Goal: Download file/media

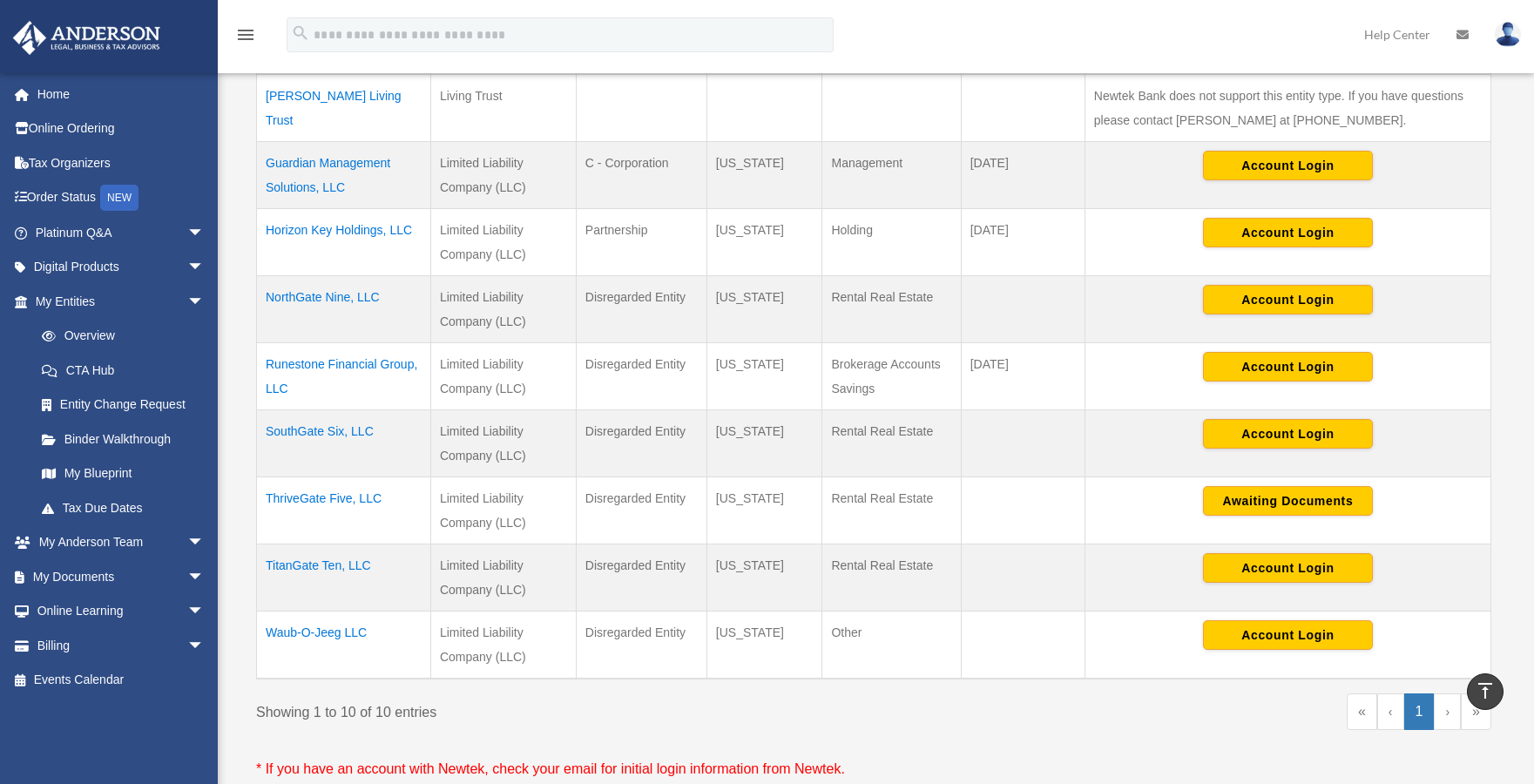
scroll to position [509, 0]
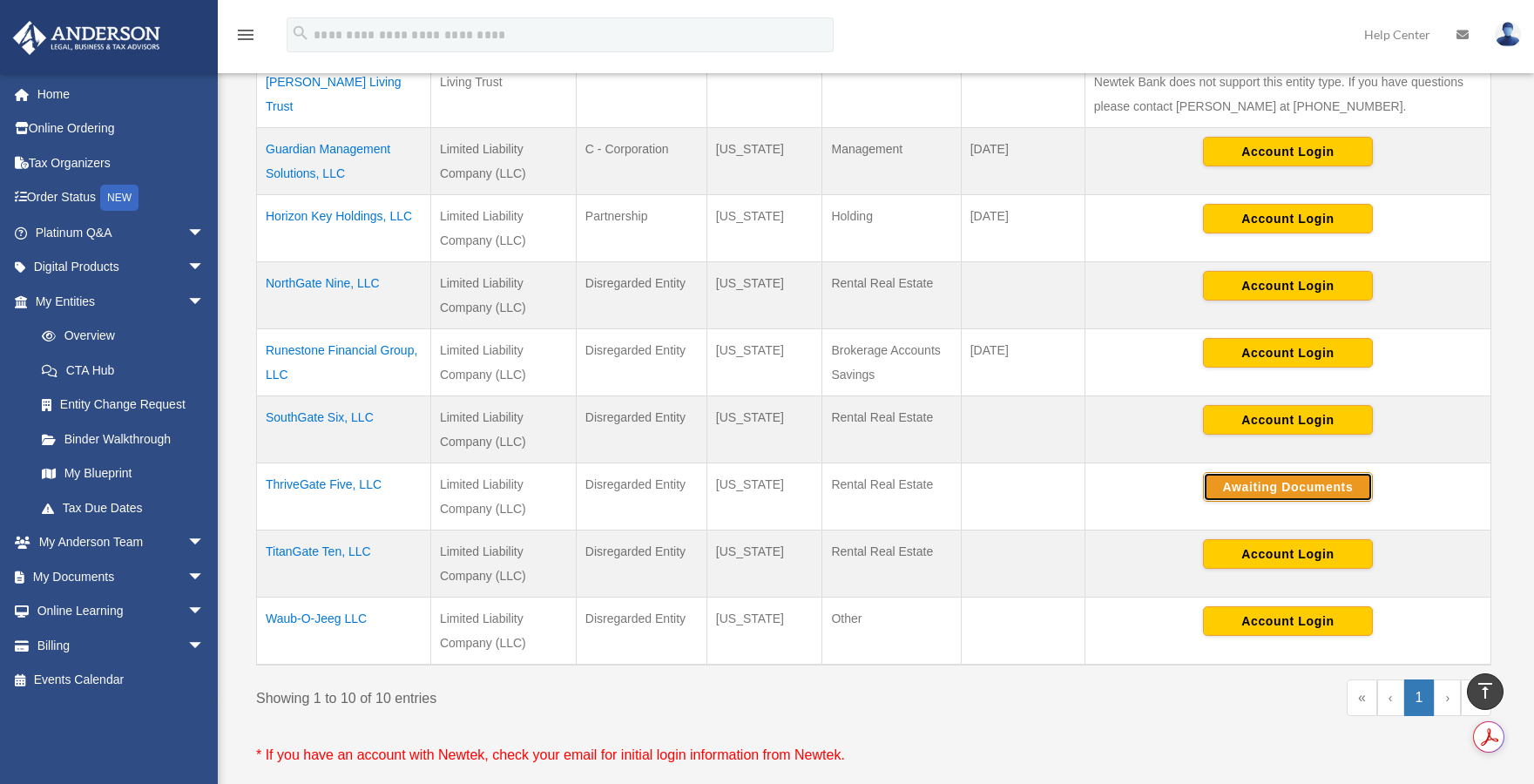
click at [1247, 489] on button "Awaiting Documents" at bounding box center [1287, 487] width 170 height 29
click at [187, 577] on span "arrow_drop_down" at bounding box center [204, 577] width 34 height 35
click at [72, 615] on link "Box" at bounding box center [128, 610] width 206 height 34
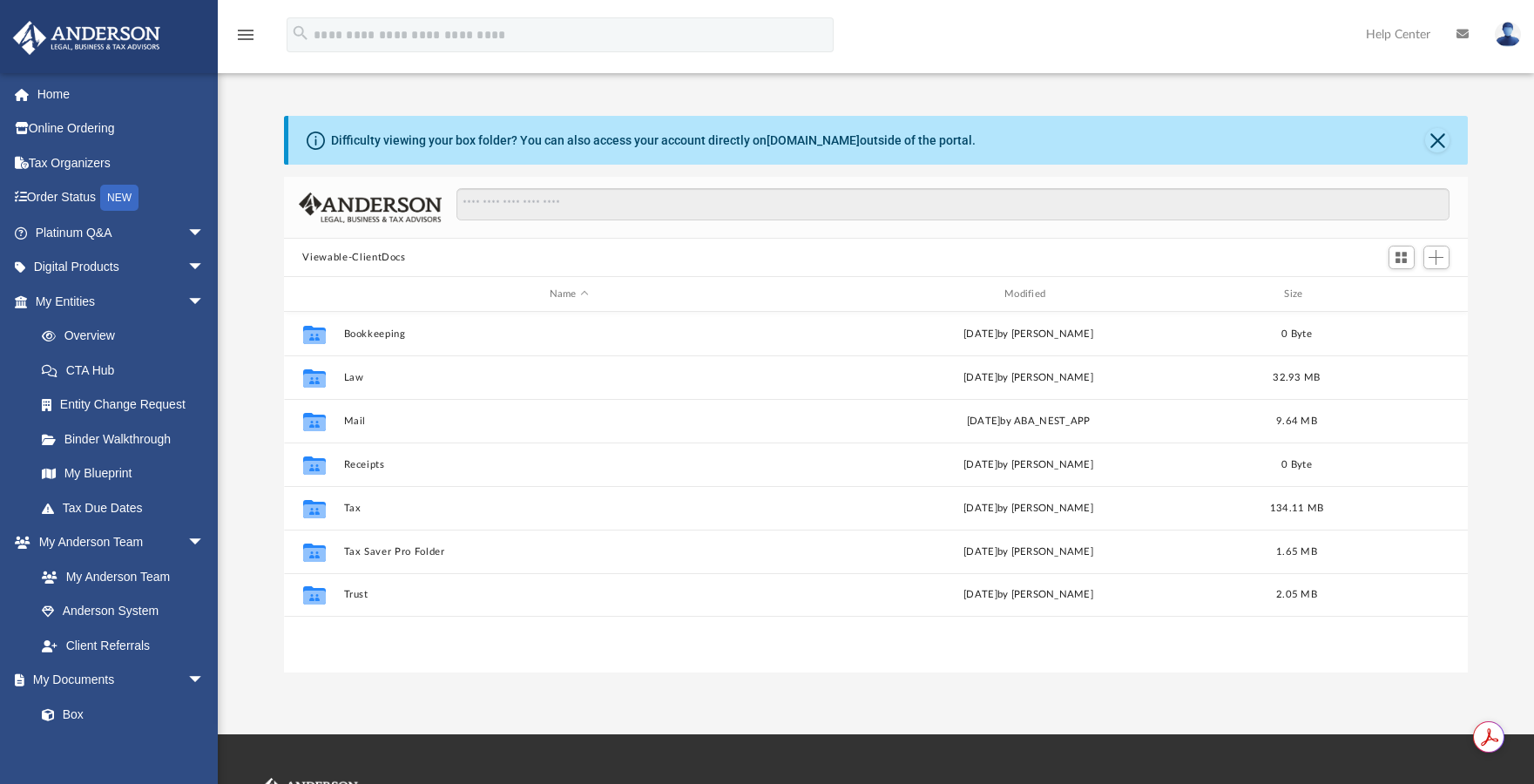
scroll to position [383, 1171]
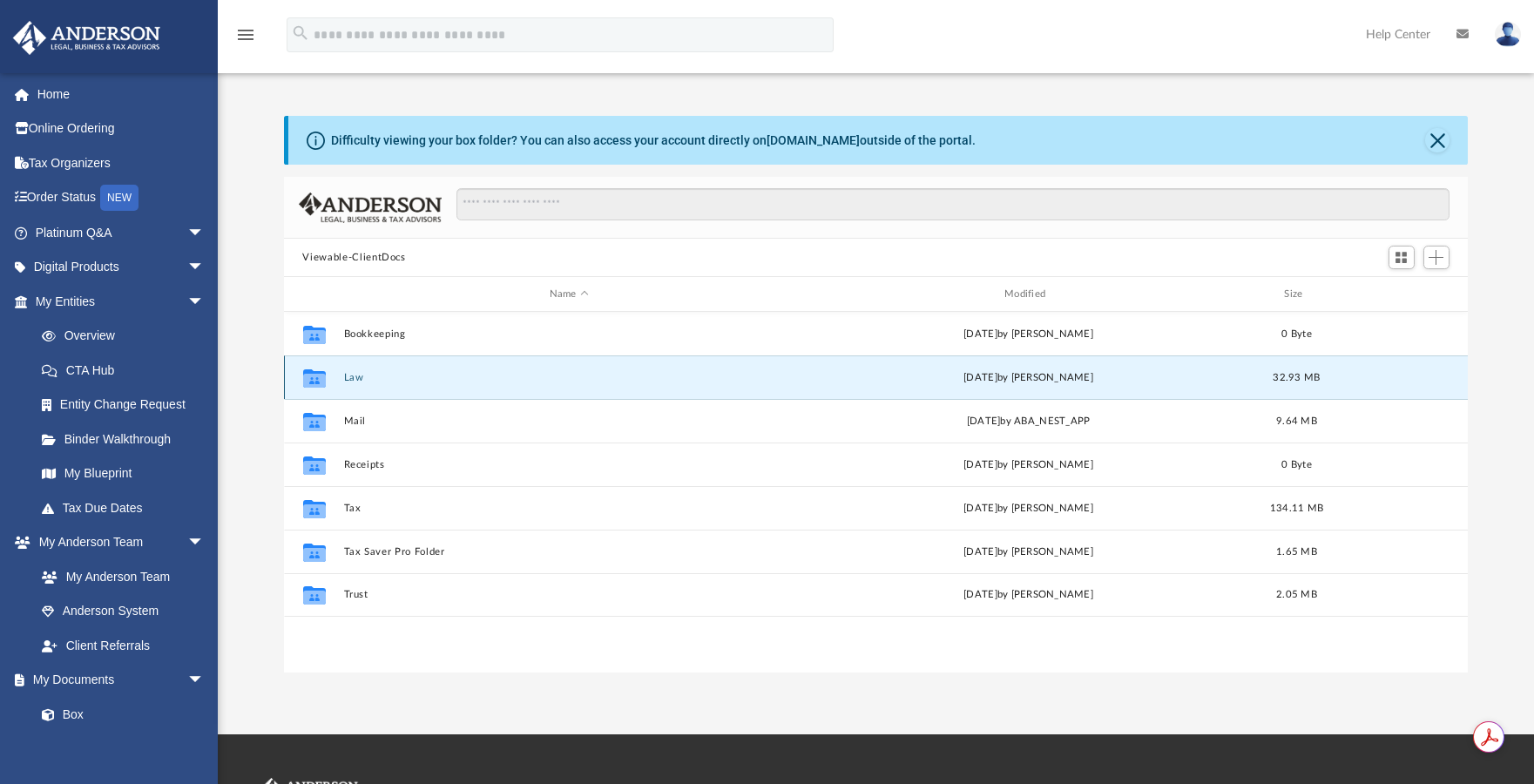
click at [352, 382] on button "Law" at bounding box center [569, 378] width 451 height 12
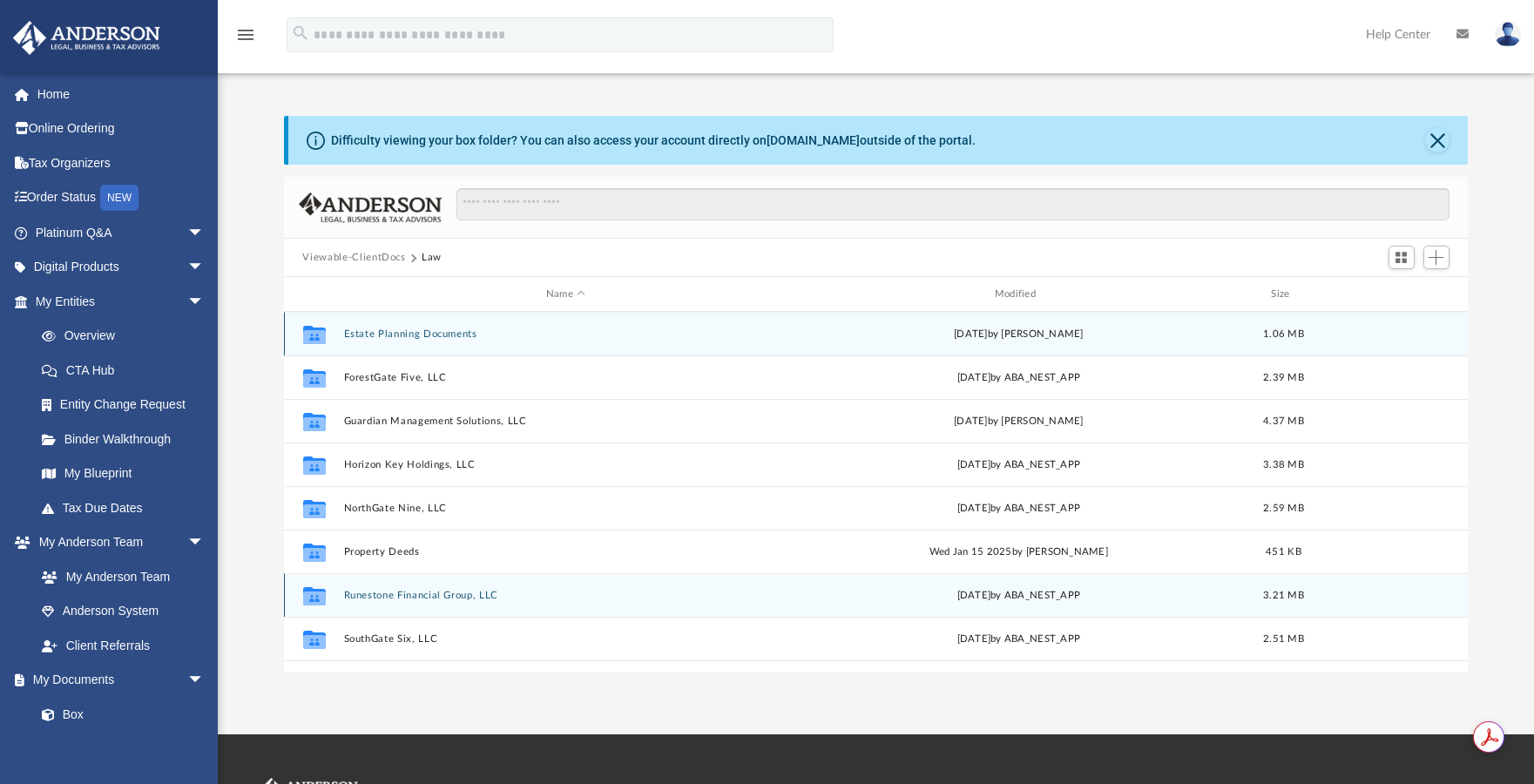
scroll to position [161, 0]
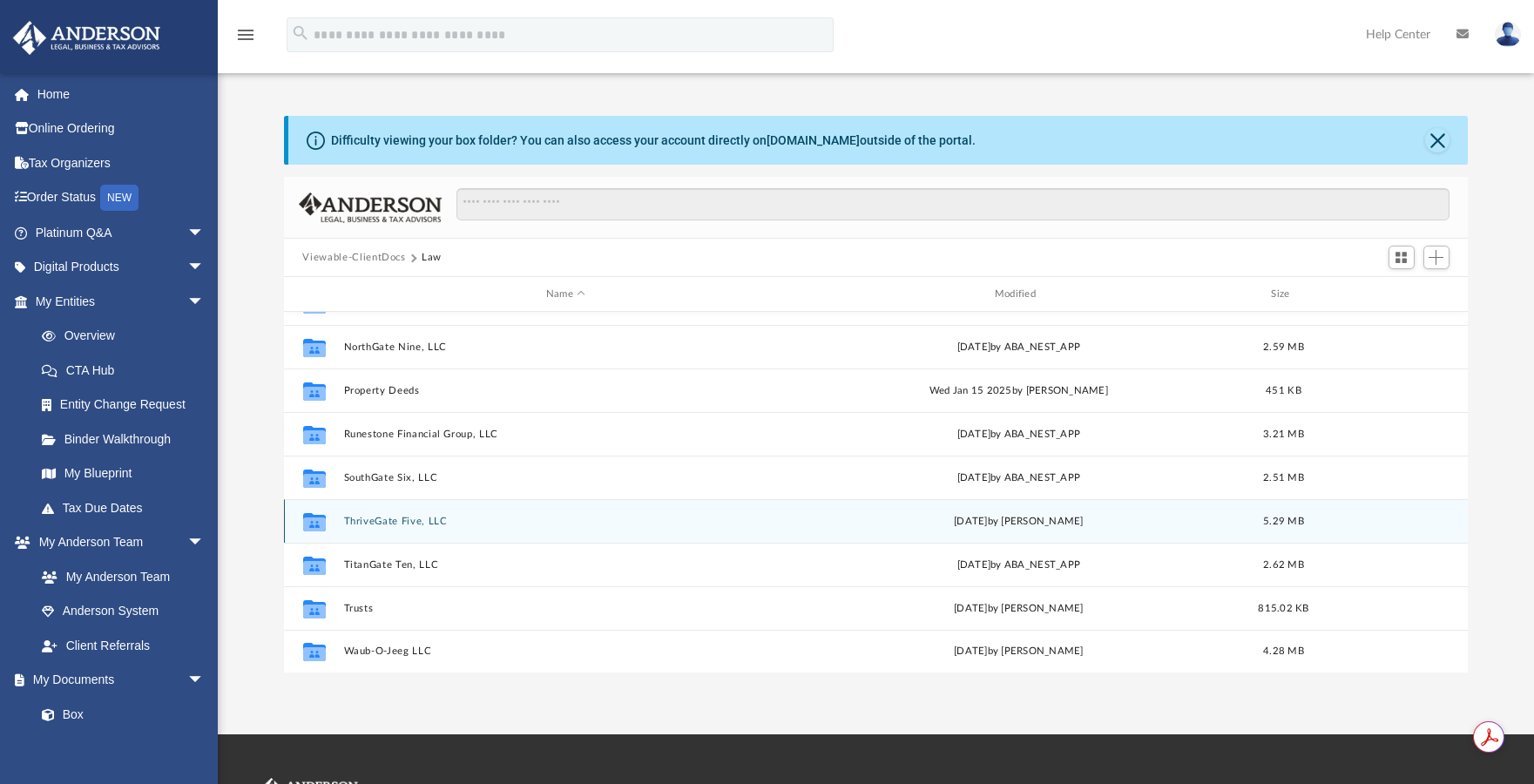
click at [356, 523] on button "ThriveGate Five, LLC" at bounding box center [565, 521] width 445 height 12
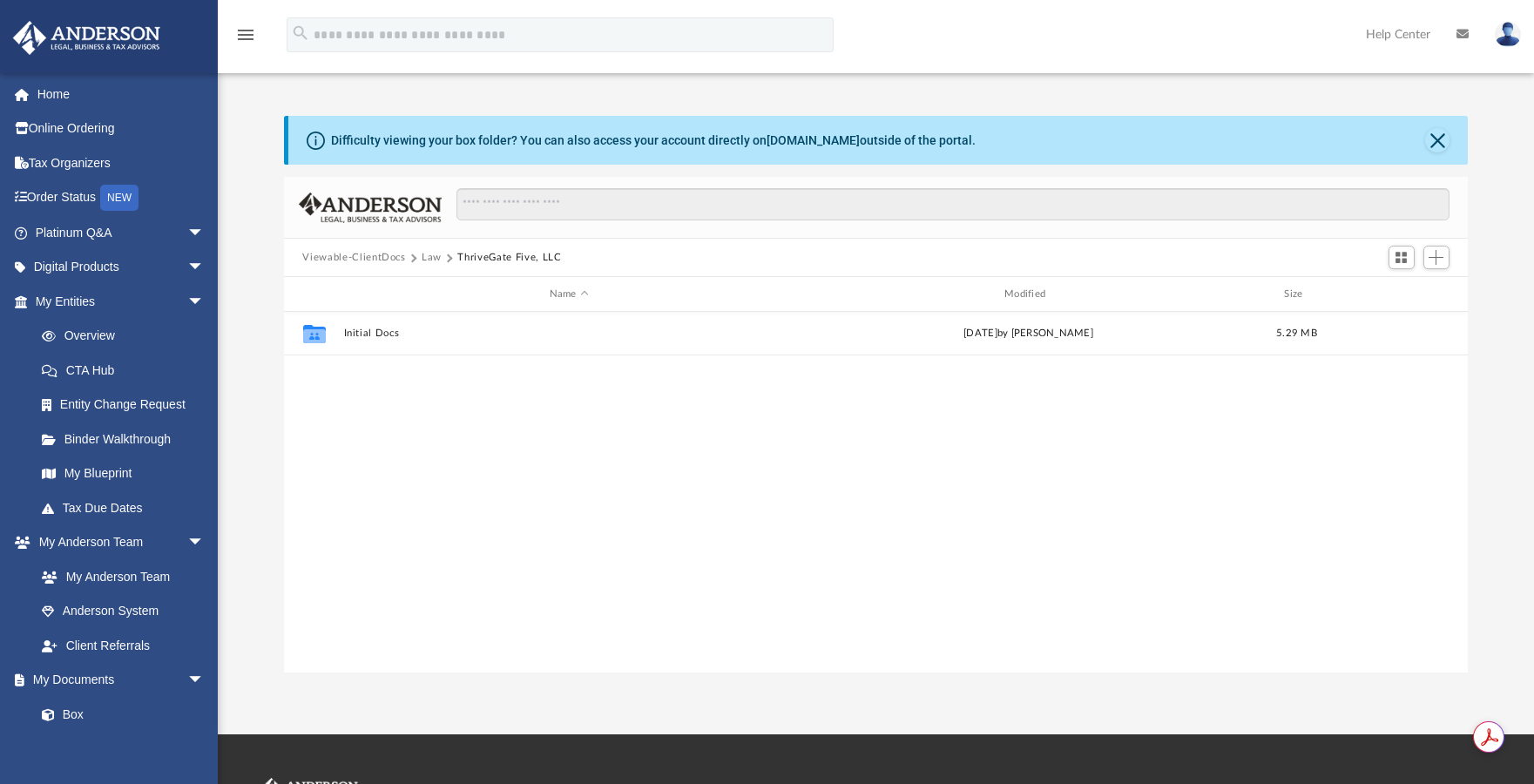
scroll to position [0, 0]
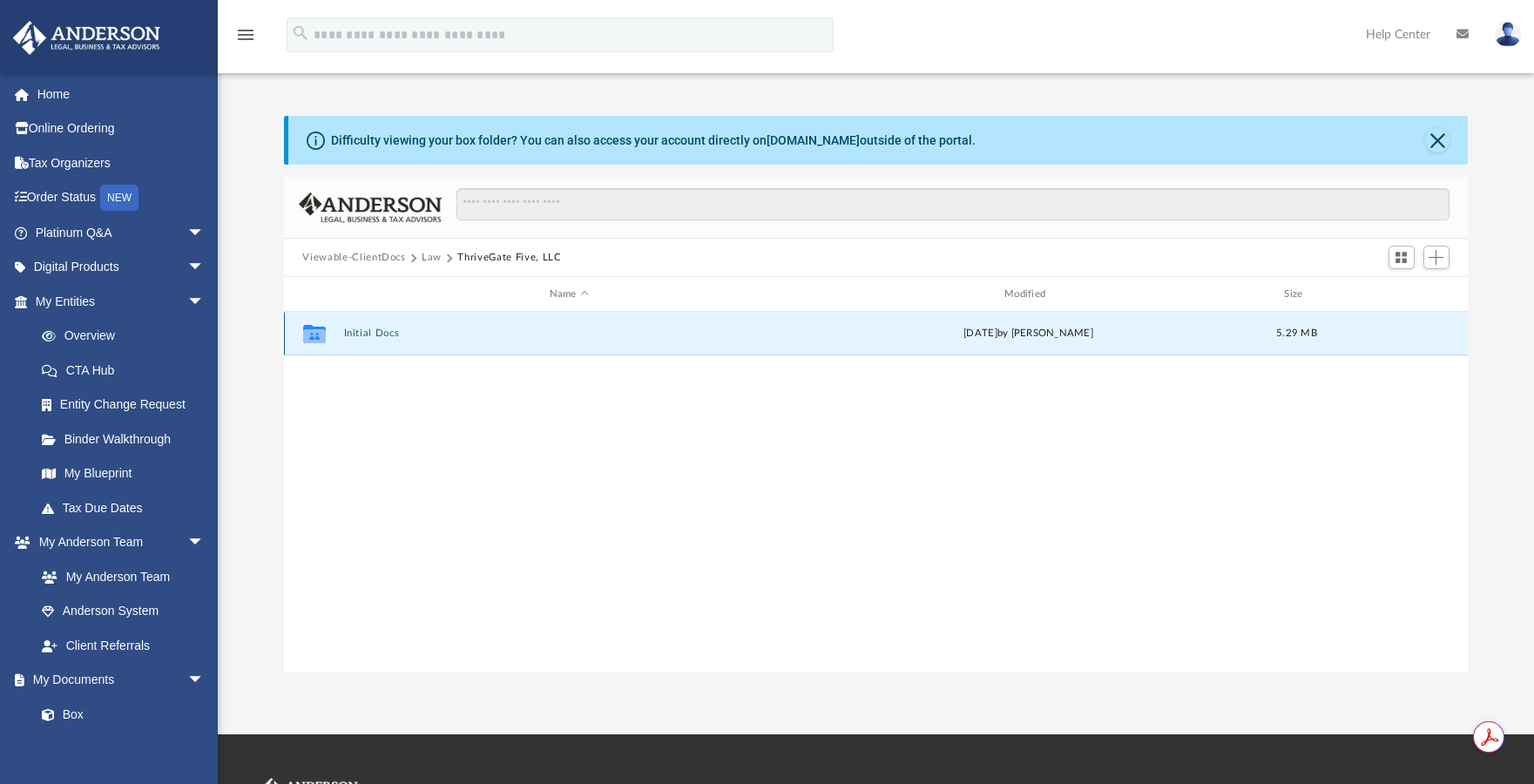
click at [349, 333] on button "Initial Docs" at bounding box center [569, 334] width 451 height 12
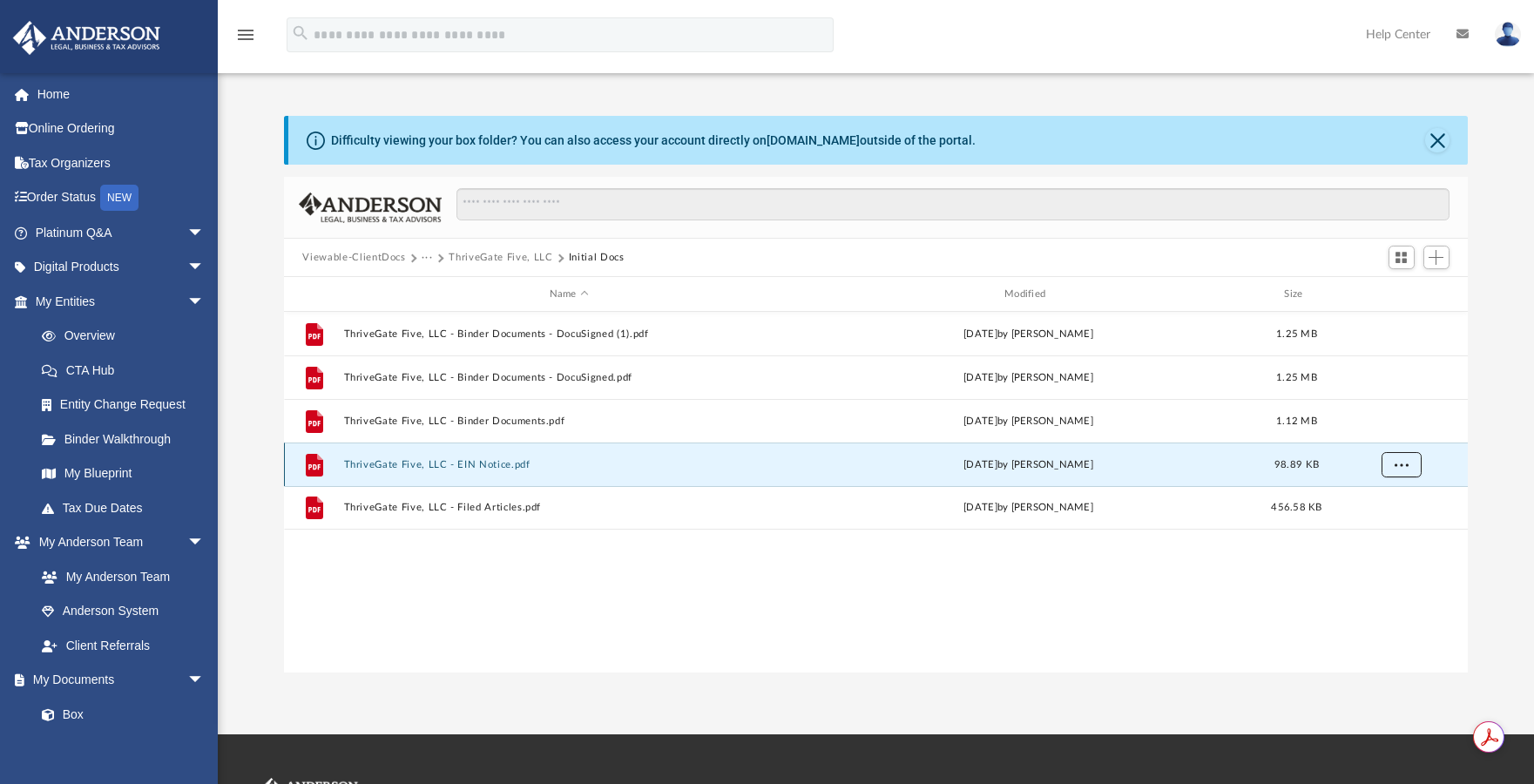
click at [1403, 466] on span "More options" at bounding box center [1401, 464] width 14 height 10
click at [1380, 530] on li "Download" at bounding box center [1384, 526] width 50 height 19
